Goal: Task Accomplishment & Management: Complete application form

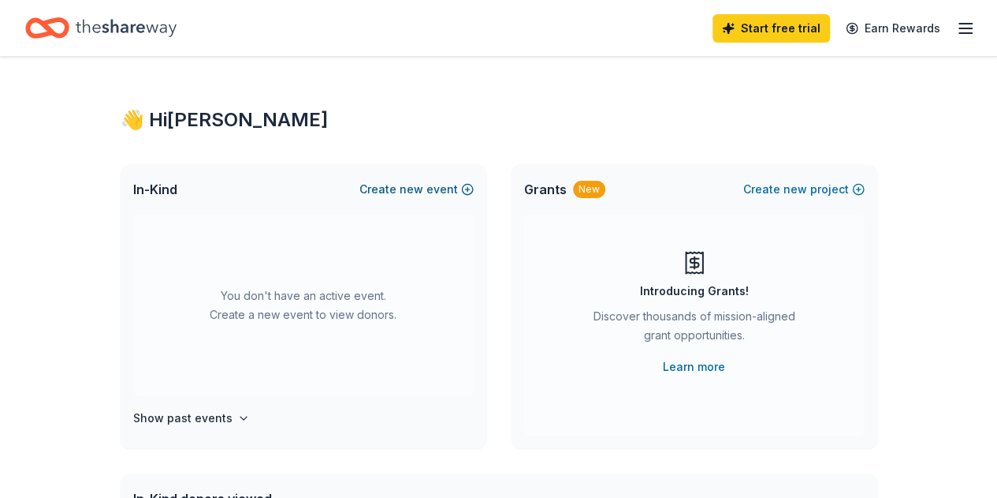
click at [418, 189] on span "new" at bounding box center [412, 189] width 24 height 19
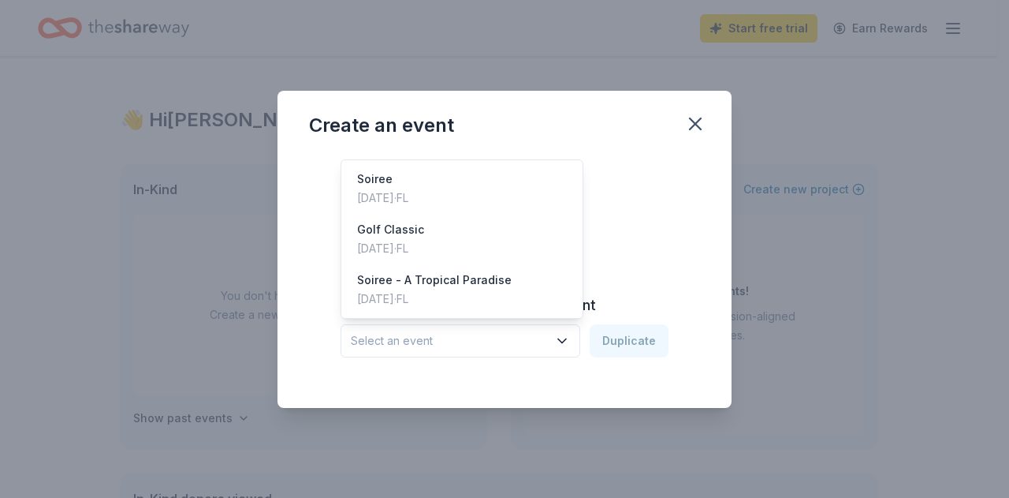
click at [567, 341] on icon "button" at bounding box center [562, 341] width 16 height 16
click at [517, 248] on div "Golf Classic Oct 18, 2024 · FL" at bounding box center [462, 239] width 235 height 50
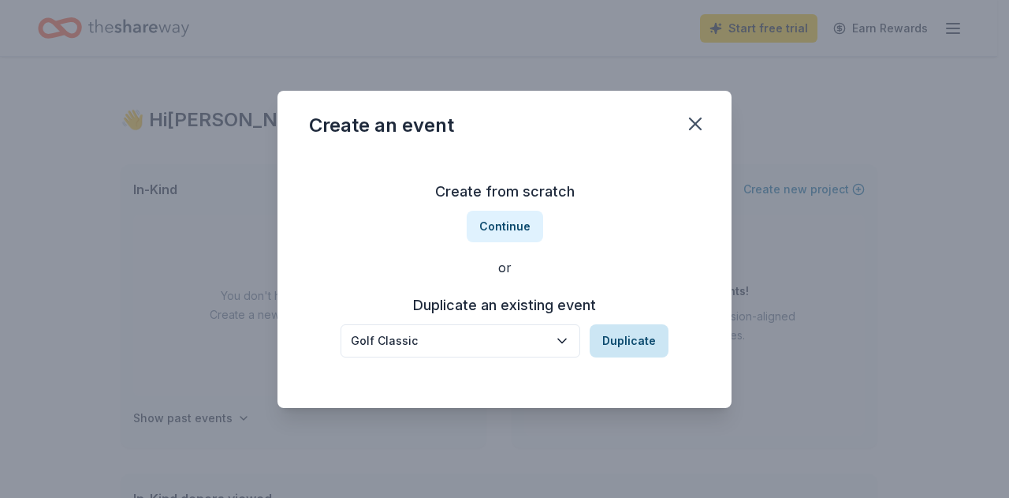
click at [634, 352] on button "Duplicate" at bounding box center [629, 340] width 79 height 33
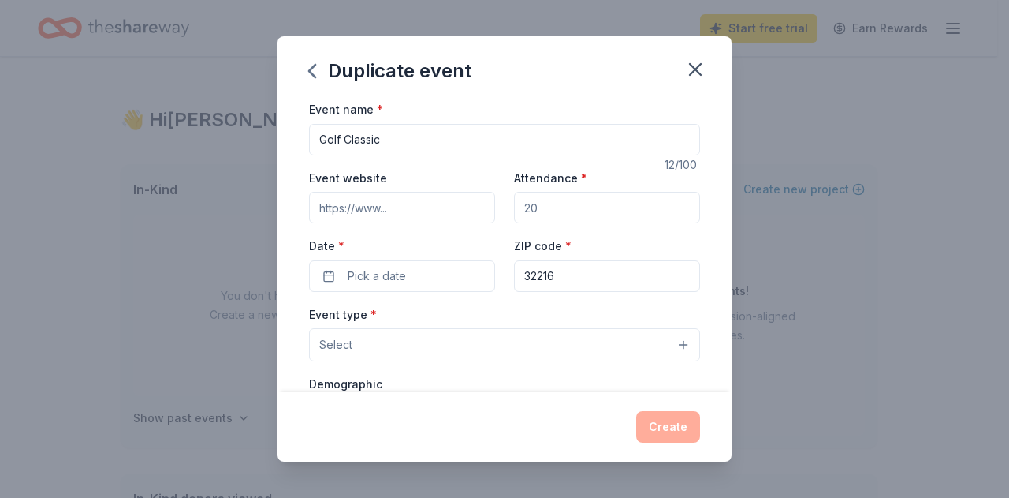
click at [457, 206] on input "Event website" at bounding box center [402, 208] width 186 height 32
click at [557, 209] on input "Attendance *" at bounding box center [607, 208] width 186 height 32
drag, startPoint x: 557, startPoint y: 209, endPoint x: 490, endPoint y: 208, distance: 67.0
click at [490, 208] on div "Event website Attendance * Date * Pick a date ZIP code * 32216" at bounding box center [504, 230] width 391 height 124
type input "150"
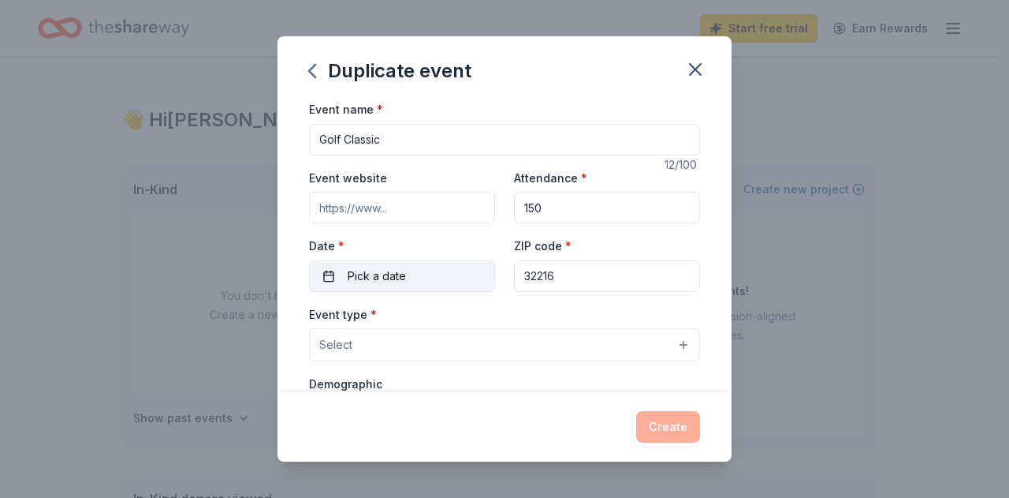
click at [413, 271] on button "Pick a date" at bounding box center [402, 276] width 186 height 32
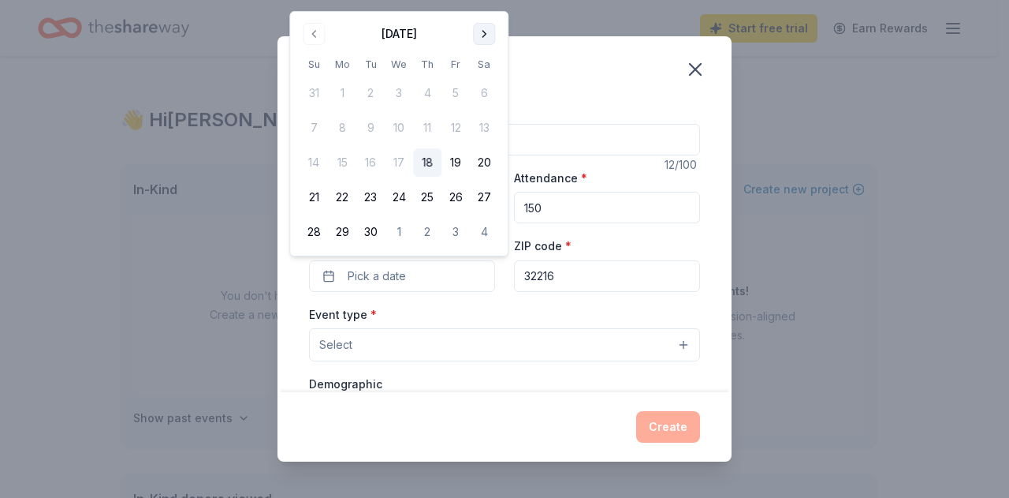
click at [487, 32] on button "Go to next month" at bounding box center [484, 34] width 22 height 22
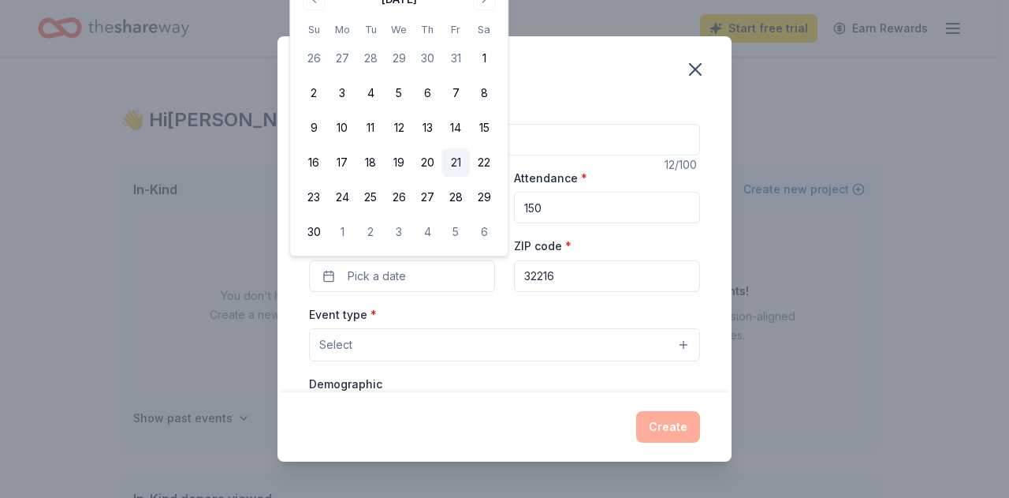
click at [458, 162] on button "21" at bounding box center [456, 162] width 28 height 28
click at [572, 285] on input "32216" at bounding box center [607, 276] width 186 height 32
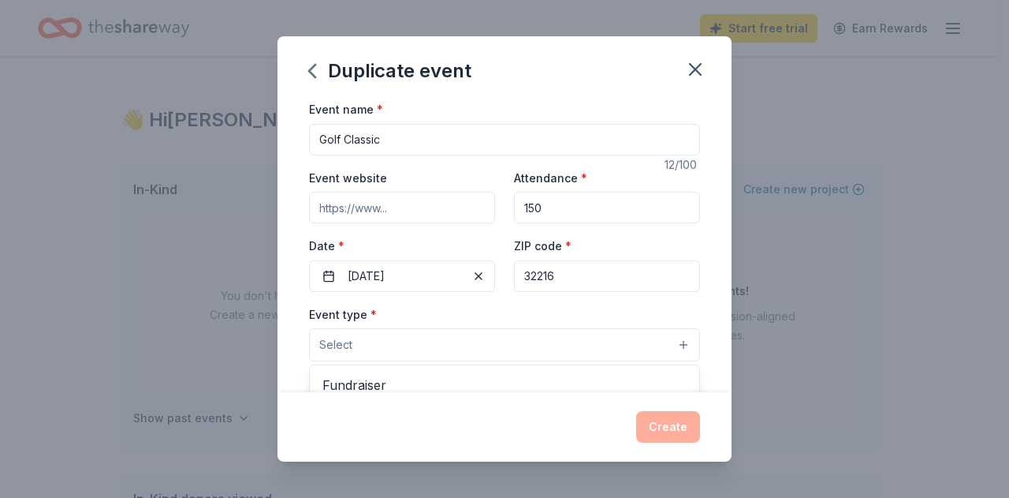
click at [498, 341] on button "Select" at bounding box center [504, 344] width 391 height 33
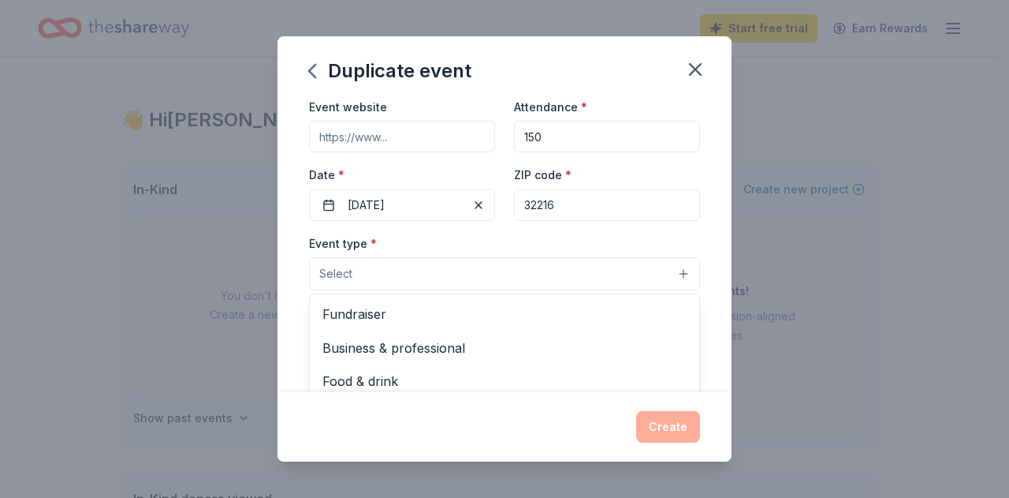
scroll to position [61, 0]
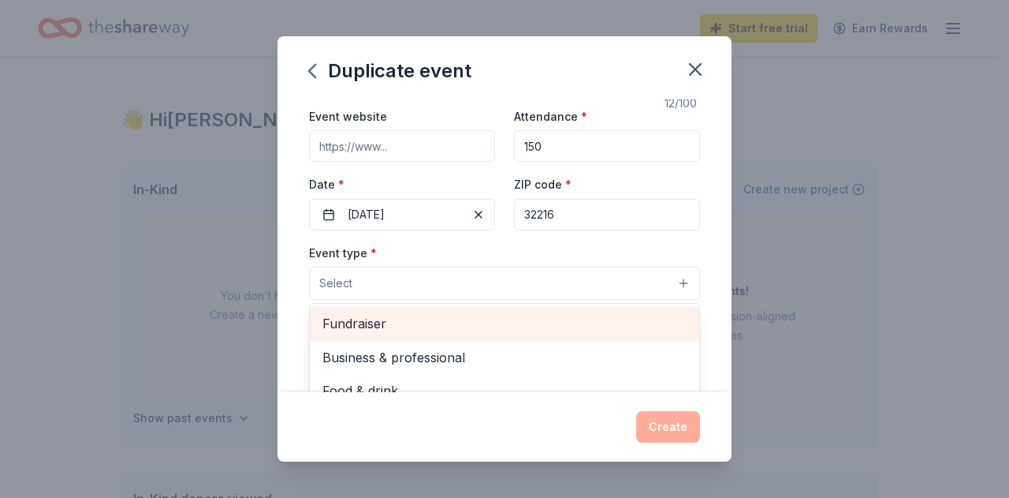
click at [501, 329] on span "Fundraiser" at bounding box center [504, 323] width 364 height 20
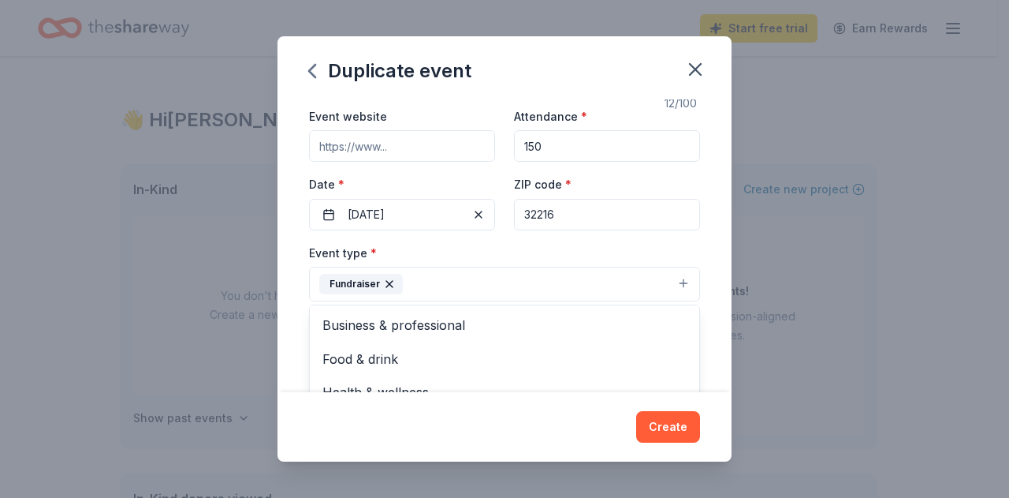
click at [673, 231] on div "Event name * Golf Classic 12 /100 Event website Attendance * 150 Date * 11/21/2…" at bounding box center [504, 403] width 391 height 730
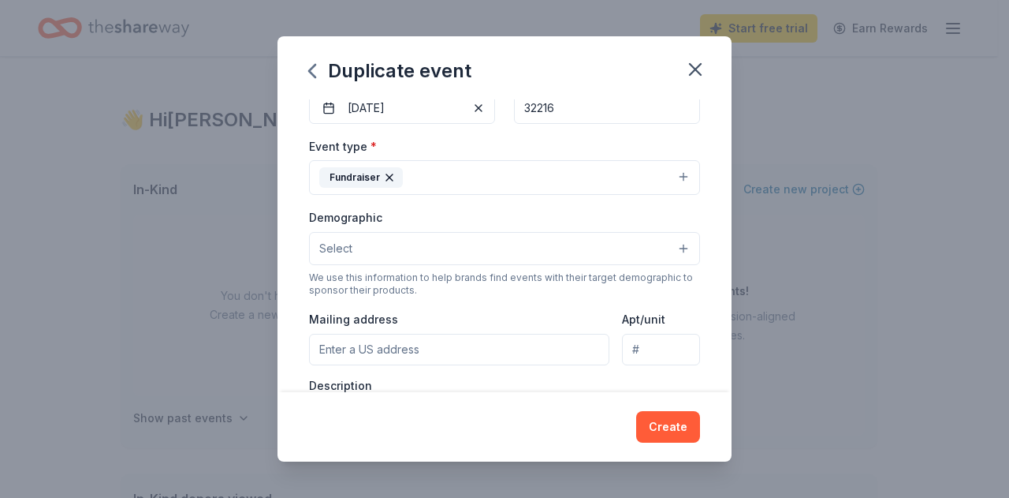
scroll to position [185, 0]
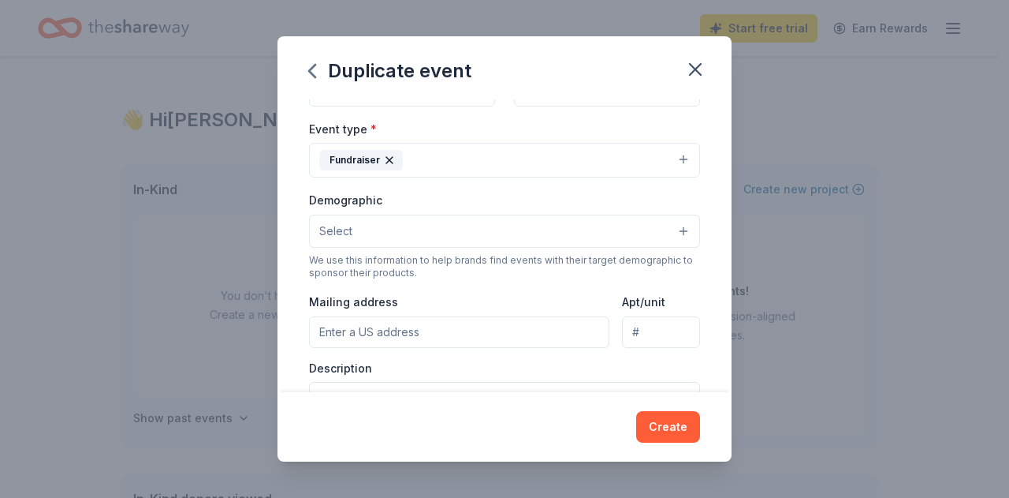
click at [672, 162] on button "Fundraiser" at bounding box center [504, 160] width 391 height 35
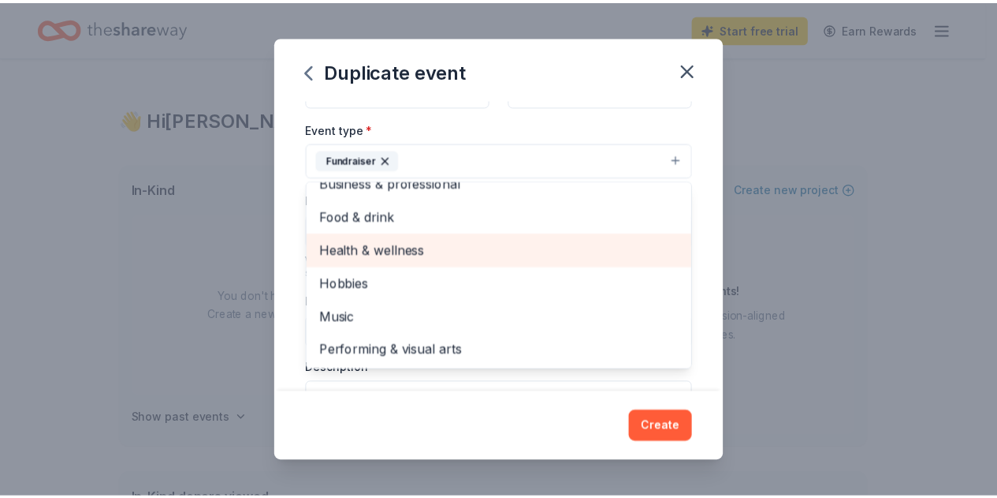
scroll to position [0, 0]
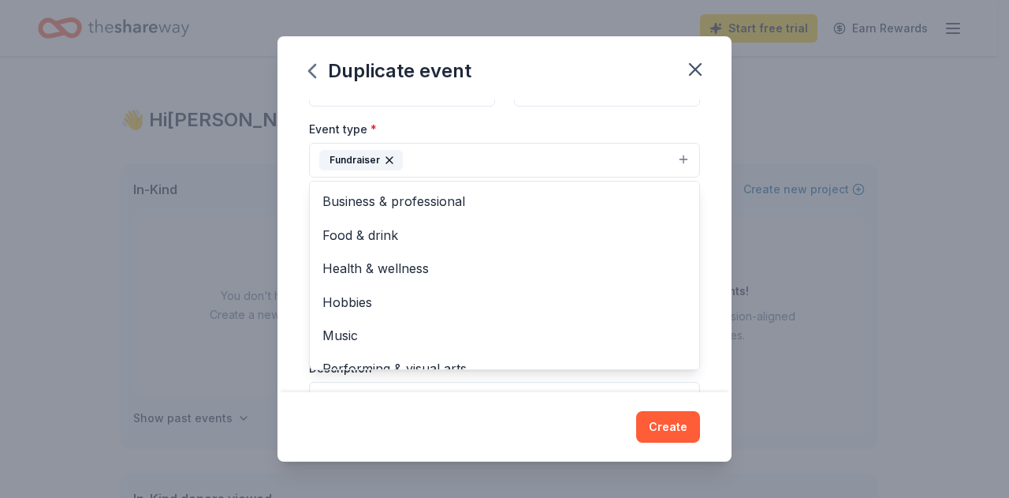
click at [696, 193] on div "Event name * Golf Classic 12 /100 Event website Attendance * 150 Date * 11/21/2…" at bounding box center [505, 245] width 454 height 293
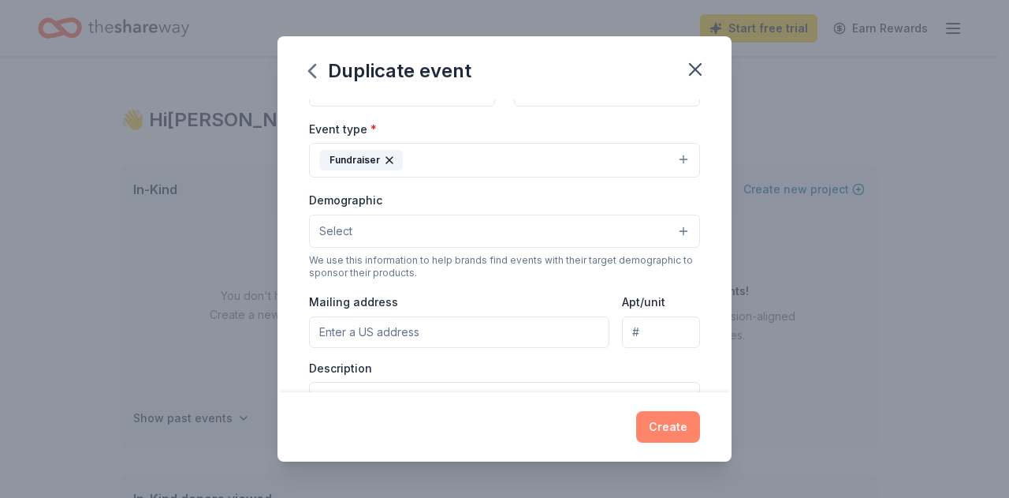
click at [676, 420] on button "Create" at bounding box center [668, 427] width 64 height 32
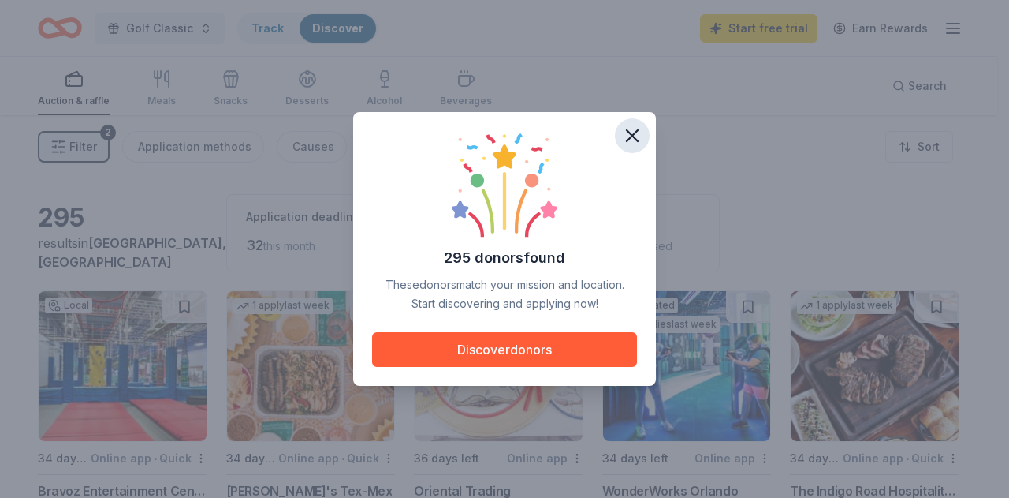
click at [628, 138] on icon "button" at bounding box center [632, 136] width 22 height 22
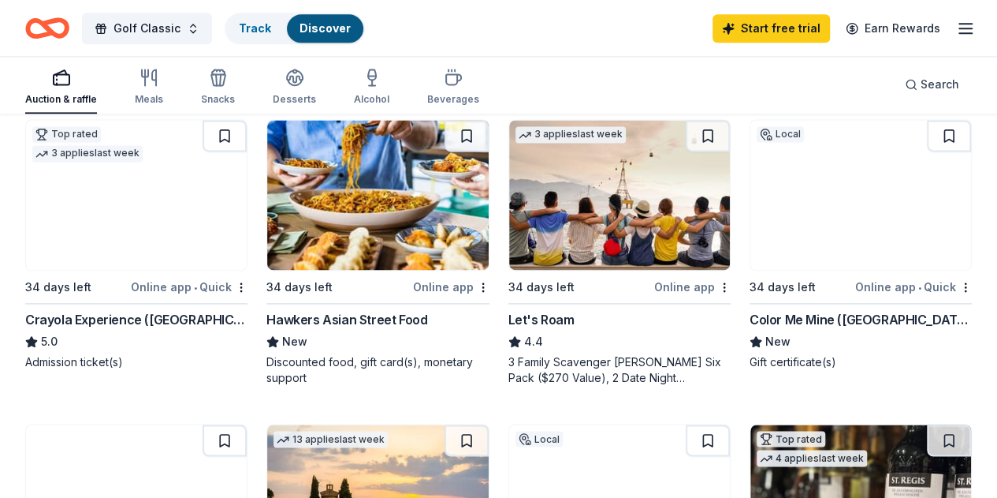
scroll to position [1069, 0]
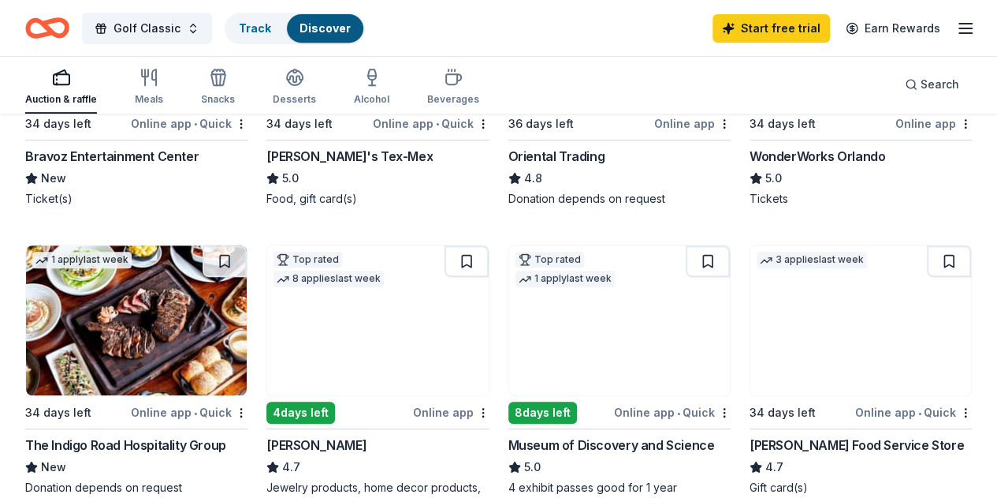
scroll to position [0, 0]
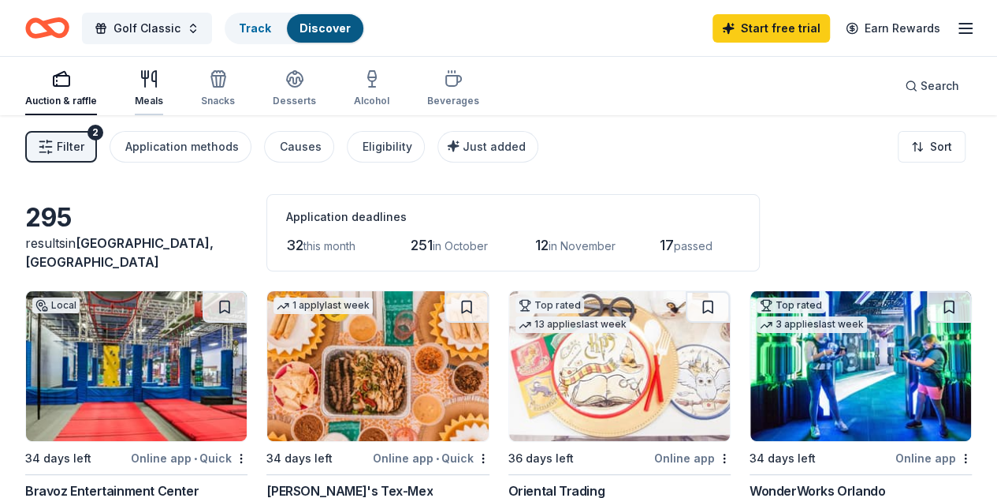
click at [158, 88] on div "Meals" at bounding box center [149, 88] width 28 height 38
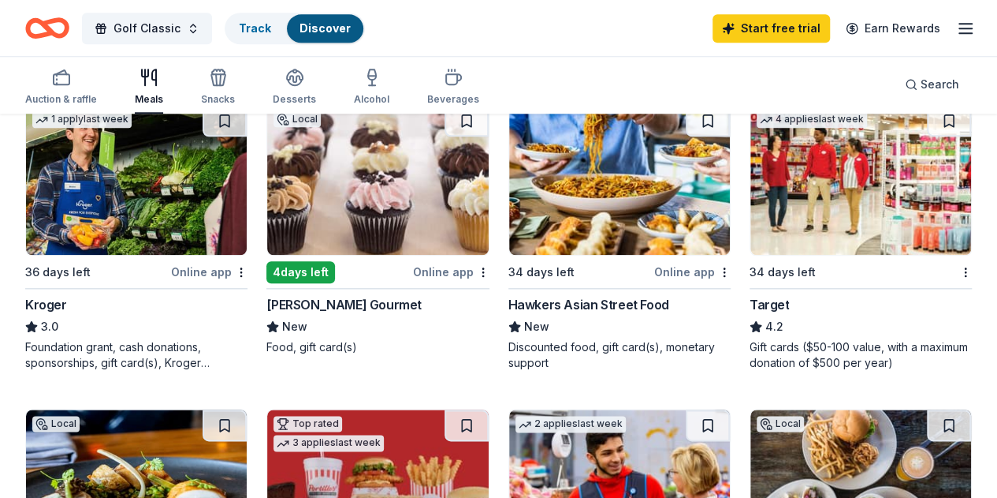
scroll to position [780, 0]
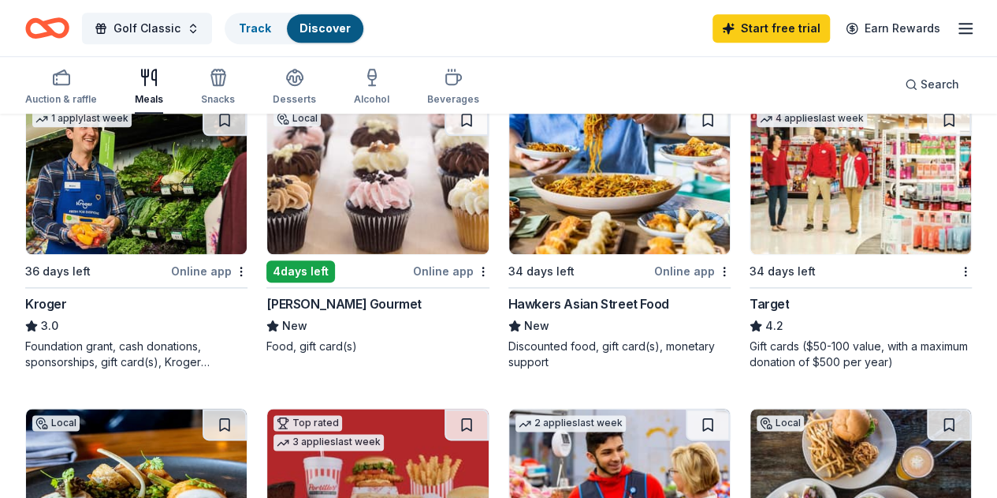
click at [750, 310] on div "Target" at bounding box center [770, 303] width 40 height 19
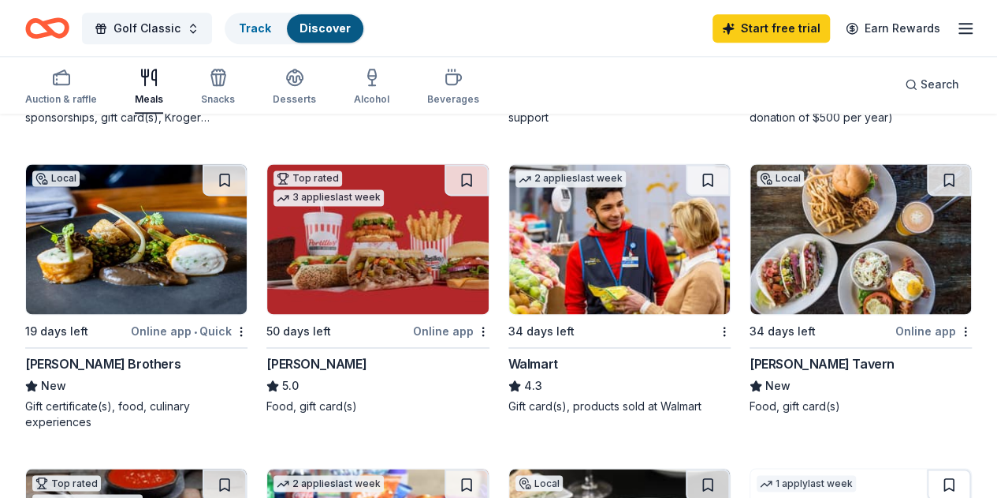
scroll to position [1023, 0]
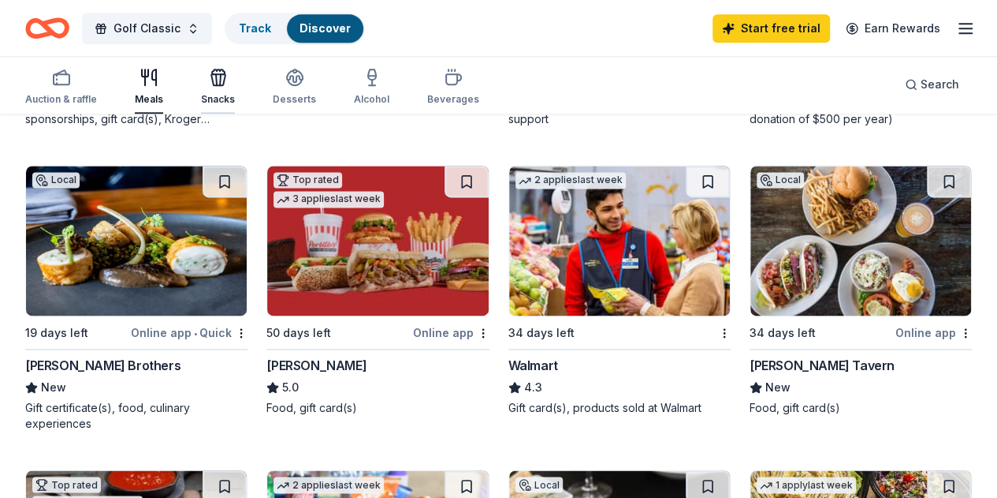
click at [225, 84] on icon "button" at bounding box center [218, 79] width 14 height 11
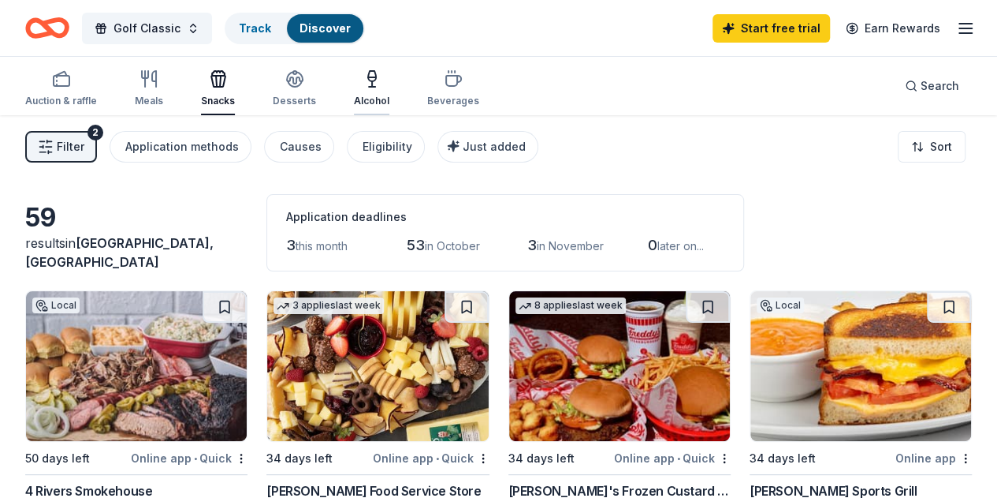
click at [377, 100] on div "Alcohol" at bounding box center [371, 101] width 35 height 13
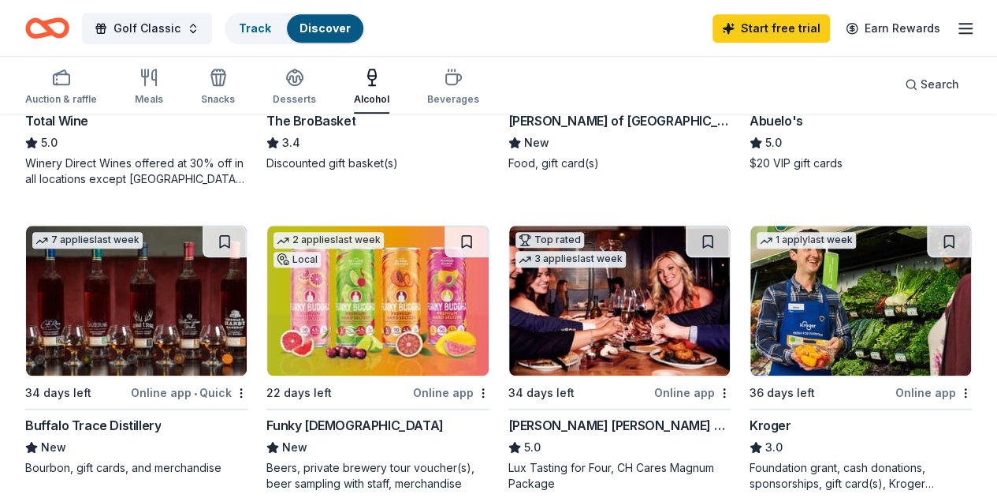
scroll to position [675, 0]
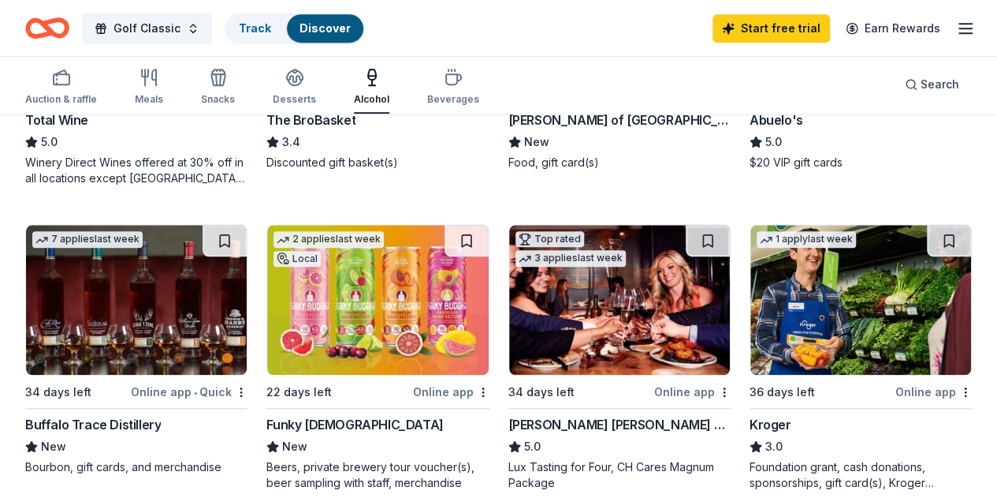
click at [509, 433] on div "Cooper's Hawk Winery and Restaurants 5.0 Lux Tasting for Four, CH Cares Magnum …" at bounding box center [620, 453] width 222 height 76
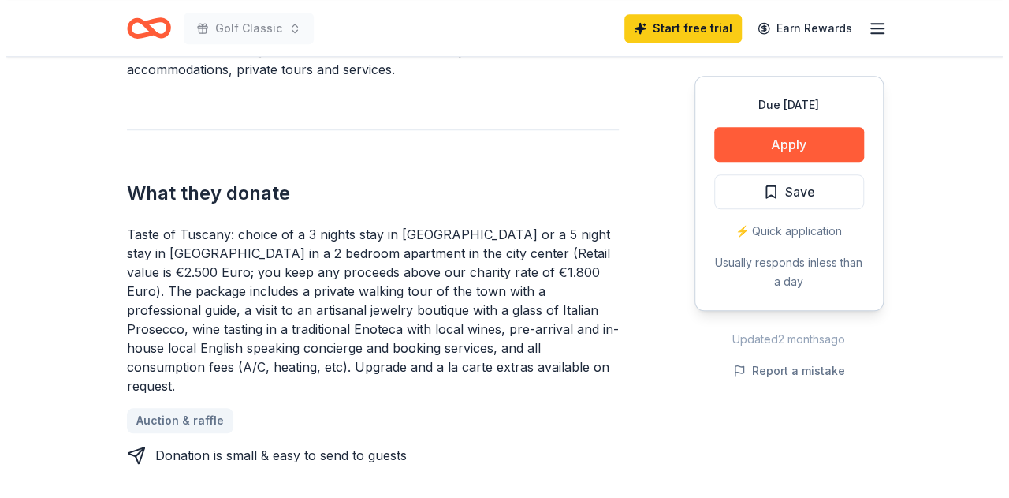
scroll to position [556, 0]
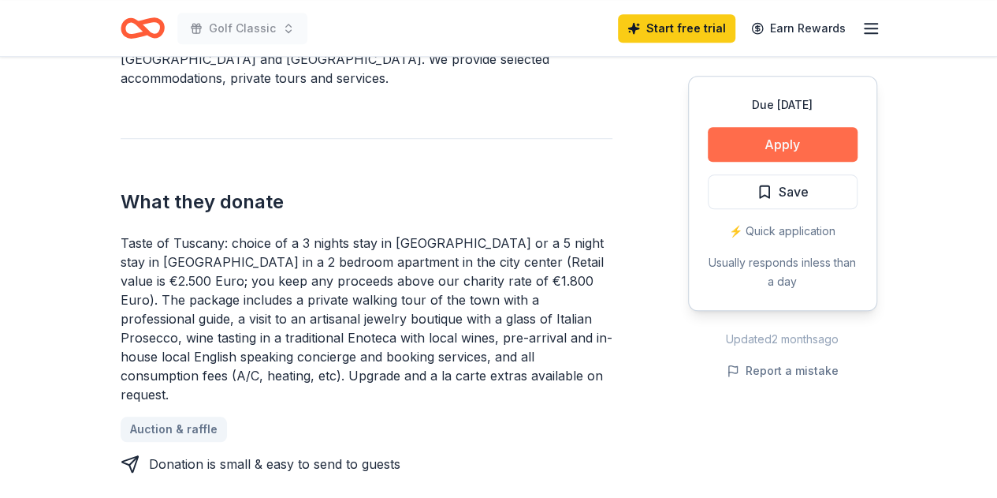
click at [749, 136] on button "Apply" at bounding box center [783, 144] width 150 height 35
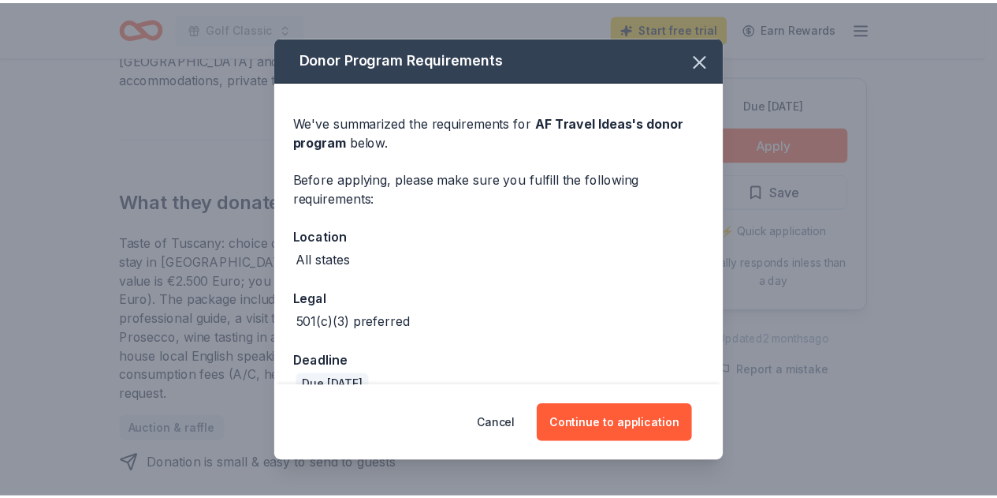
scroll to position [28, 0]
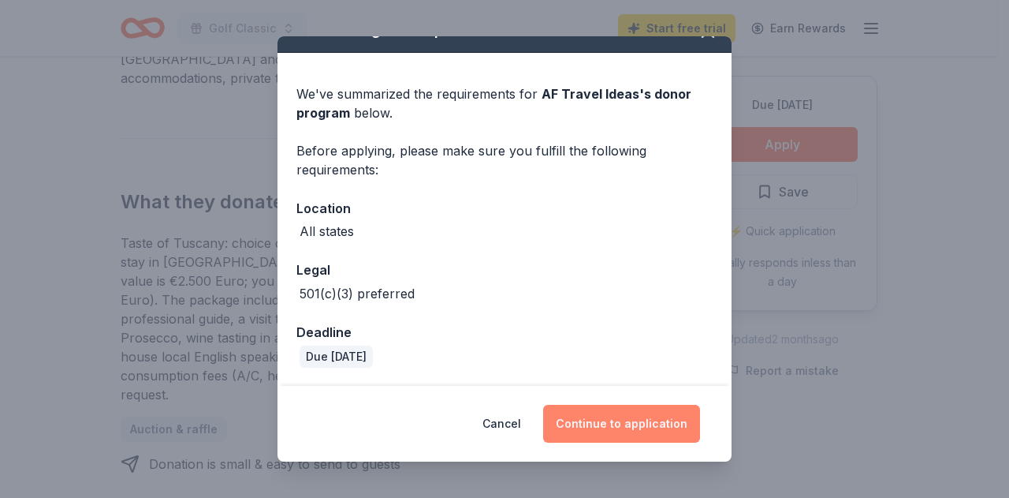
click at [606, 428] on button "Continue to application" at bounding box center [621, 423] width 157 height 38
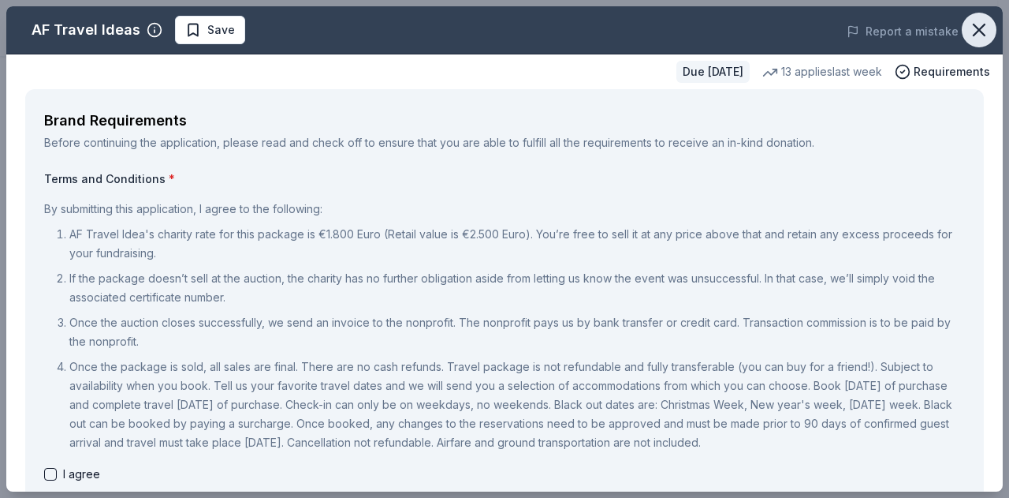
click at [973, 40] on icon "button" at bounding box center [979, 30] width 22 height 22
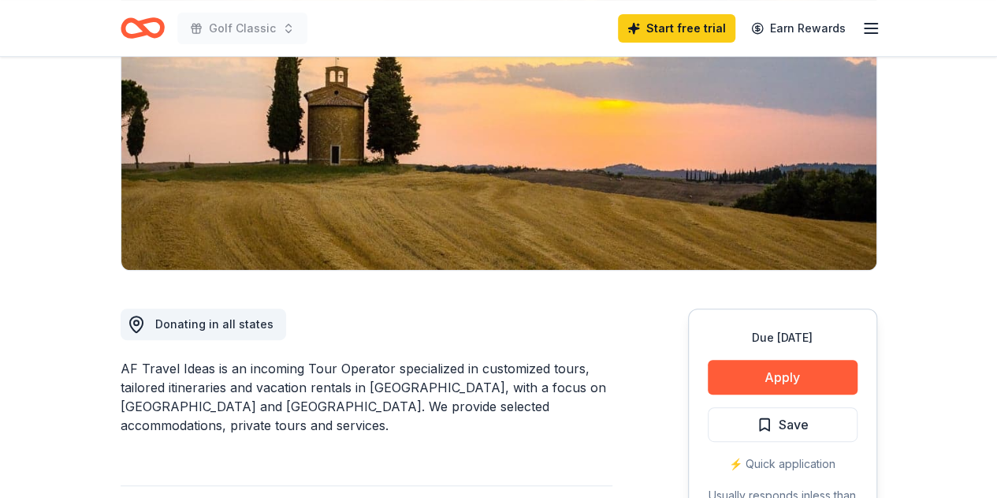
scroll to position [207, 0]
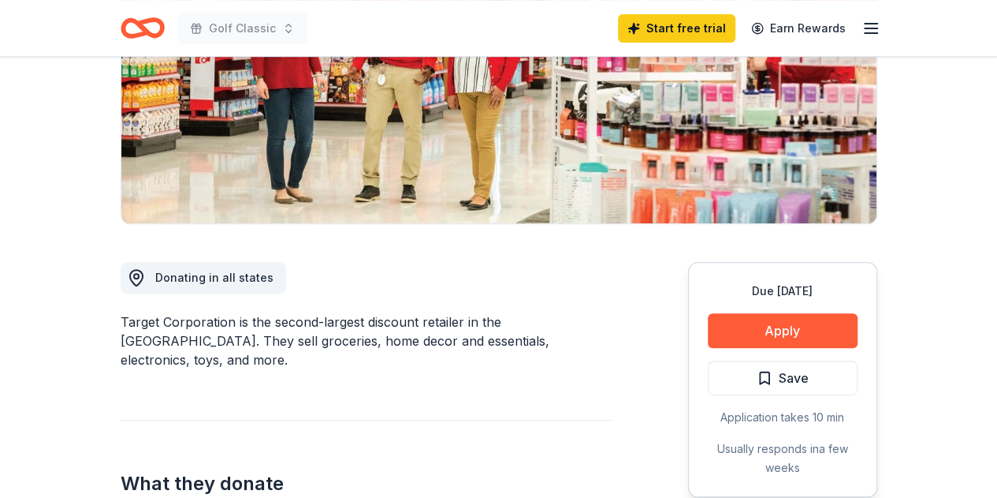
scroll to position [257, 0]
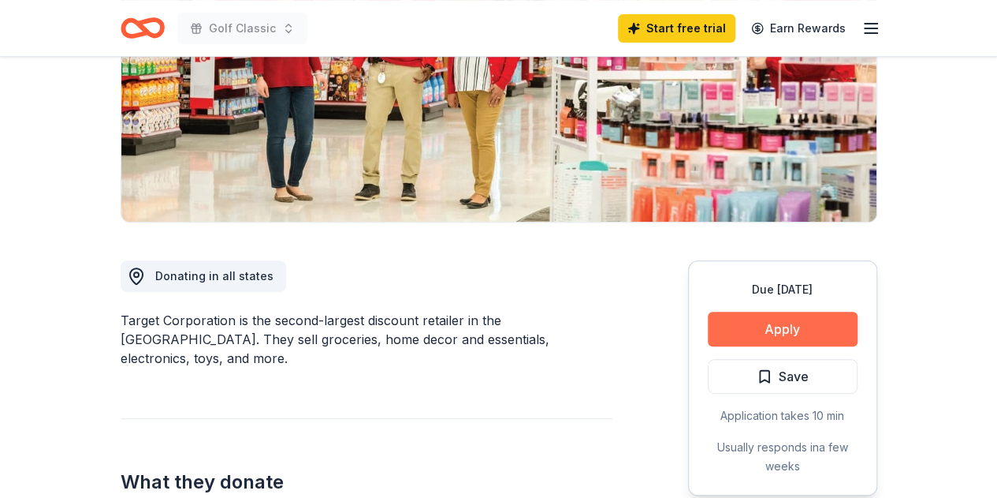
click at [820, 313] on button "Apply" at bounding box center [783, 328] width 150 height 35
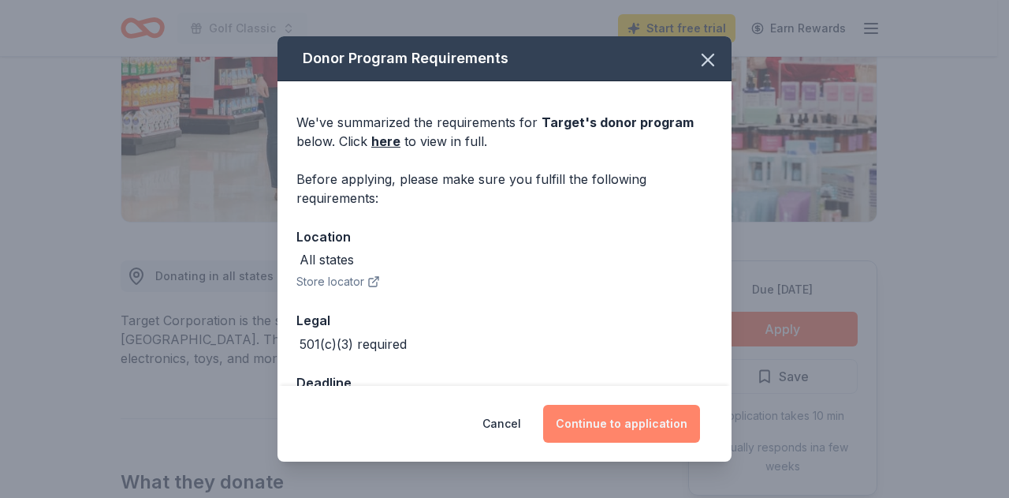
click at [658, 431] on button "Continue to application" at bounding box center [621, 423] width 157 height 38
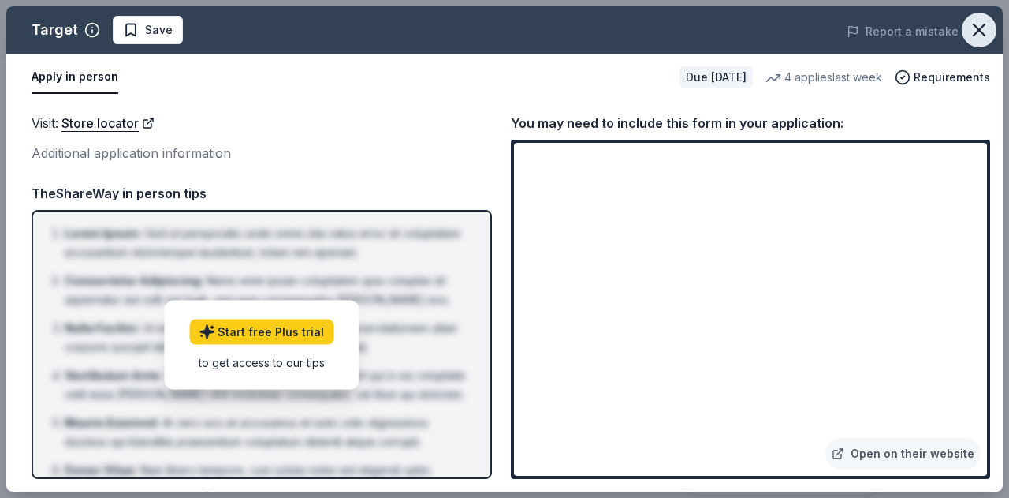
click at [986, 20] on icon "button" at bounding box center [979, 30] width 22 height 22
